Goal: Check status: Check status

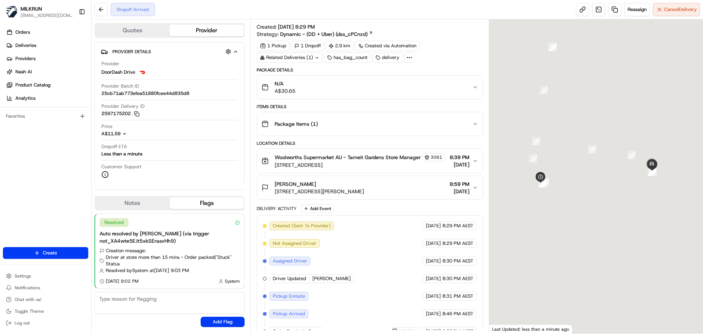
scroll to position [82, 0]
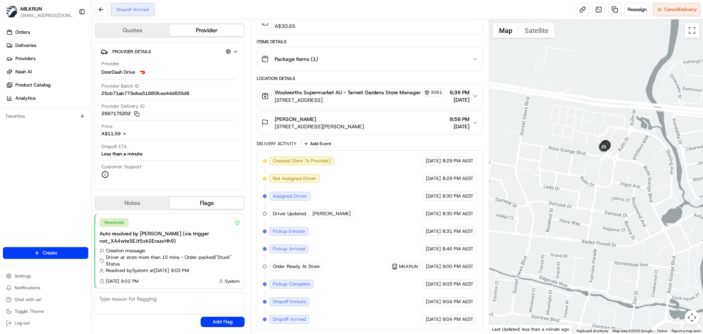
drag, startPoint x: 593, startPoint y: 187, endPoint x: 588, endPoint y: 210, distance: 24.0
click at [591, 221] on div at bounding box center [596, 176] width 214 height 314
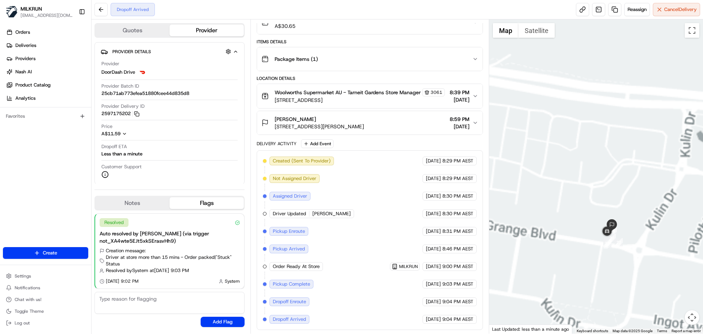
drag, startPoint x: 584, startPoint y: 140, endPoint x: 582, endPoint y: 132, distance: 8.4
click at [581, 113] on div at bounding box center [596, 176] width 214 height 314
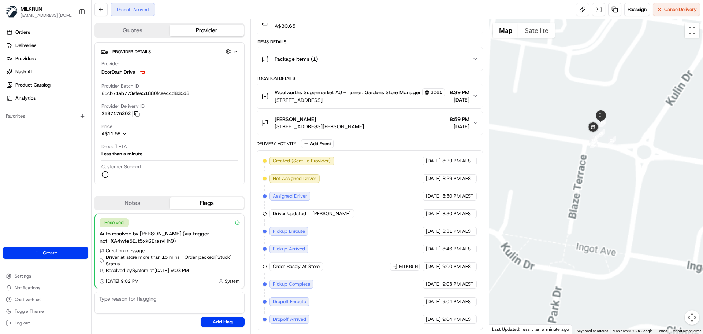
drag, startPoint x: 604, startPoint y: 244, endPoint x: 602, endPoint y: 240, distance: 5.0
click at [603, 246] on div at bounding box center [596, 176] width 214 height 314
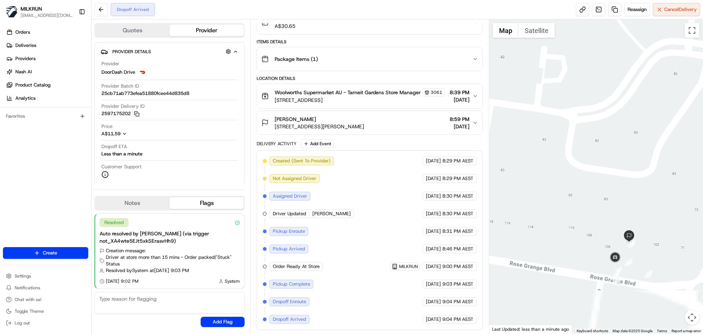
drag, startPoint x: 596, startPoint y: 185, endPoint x: 588, endPoint y: 99, distance: 86.9
click at [594, 87] on div at bounding box center [596, 176] width 214 height 314
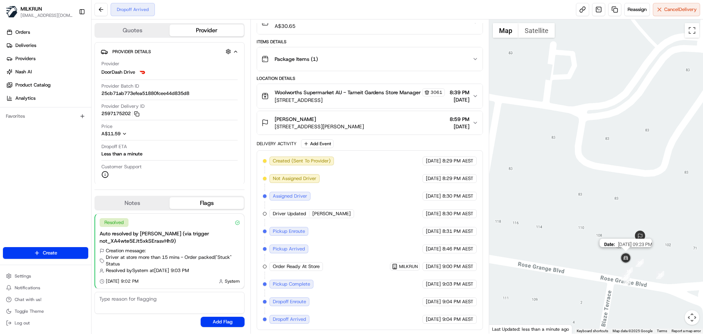
drag, startPoint x: 668, startPoint y: 247, endPoint x: 623, endPoint y: 259, distance: 46.9
click at [623, 259] on img at bounding box center [626, 258] width 15 height 15
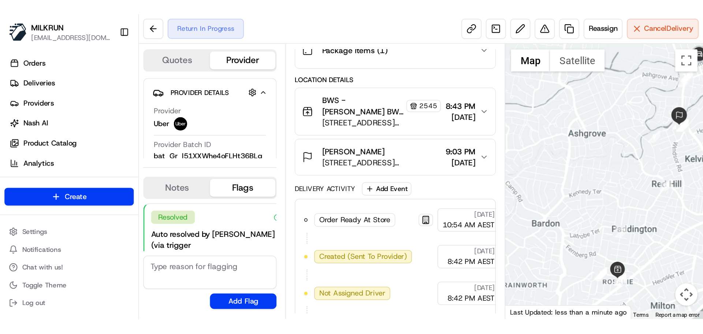
scroll to position [110, 0]
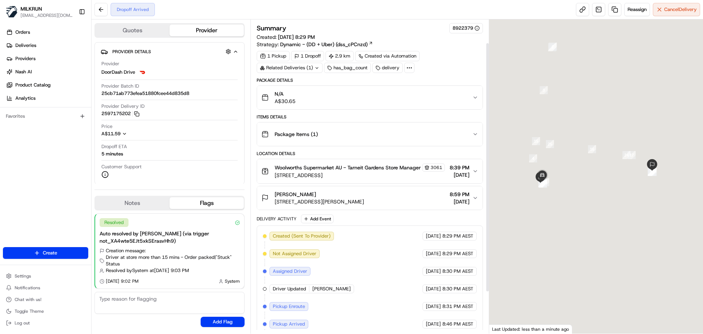
scroll to position [82, 0]
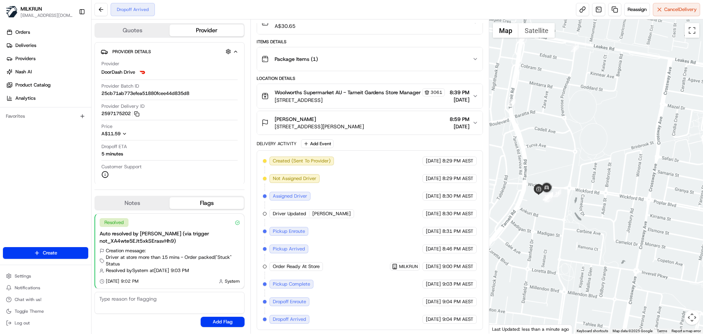
drag, startPoint x: 590, startPoint y: 163, endPoint x: 634, endPoint y: 161, distance: 44.8
click at [634, 161] on div at bounding box center [596, 176] width 214 height 314
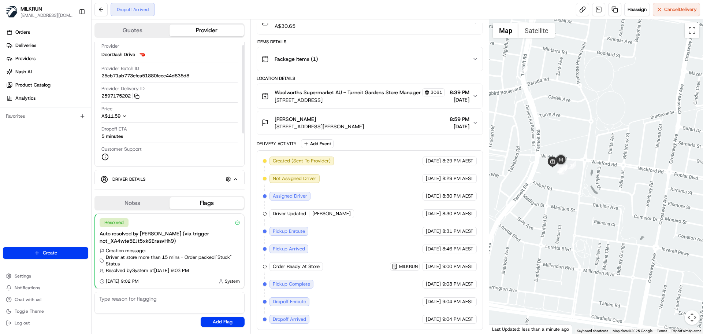
scroll to position [85, 0]
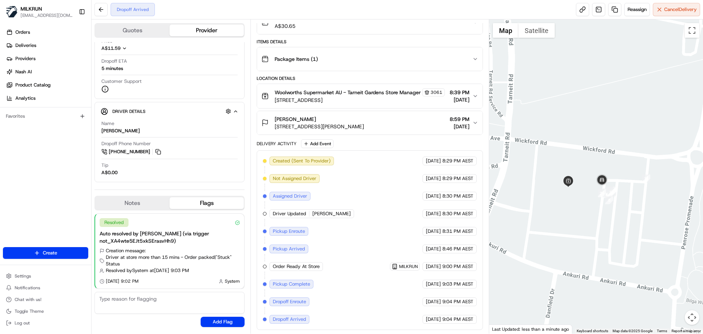
drag, startPoint x: 556, startPoint y: 215, endPoint x: 559, endPoint y: 233, distance: 17.5
click at [559, 233] on div at bounding box center [596, 176] width 214 height 314
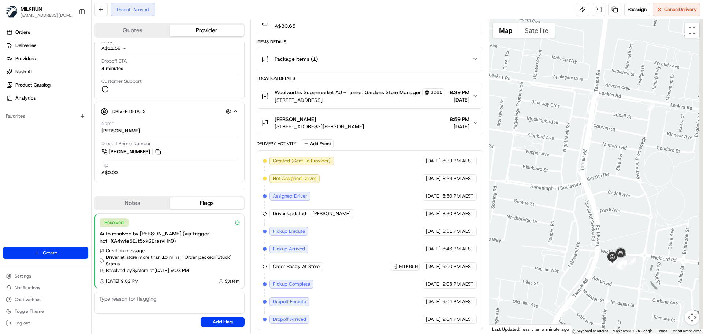
drag, startPoint x: 524, startPoint y: 195, endPoint x: 513, endPoint y: 189, distance: 12.3
click at [515, 190] on div at bounding box center [596, 176] width 214 height 314
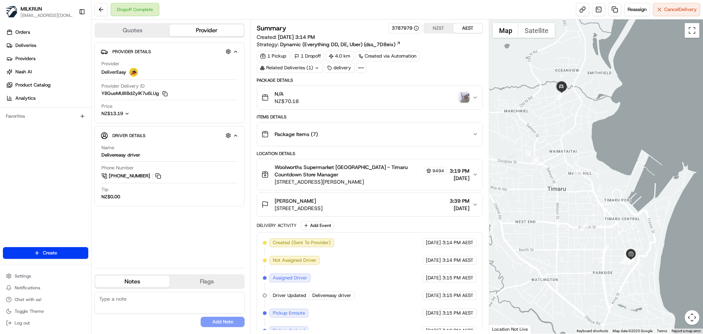
click at [343, 92] on div "N/A NZ$70.18" at bounding box center [367, 97] width 211 height 15
